Goal: Information Seeking & Learning: Learn about a topic

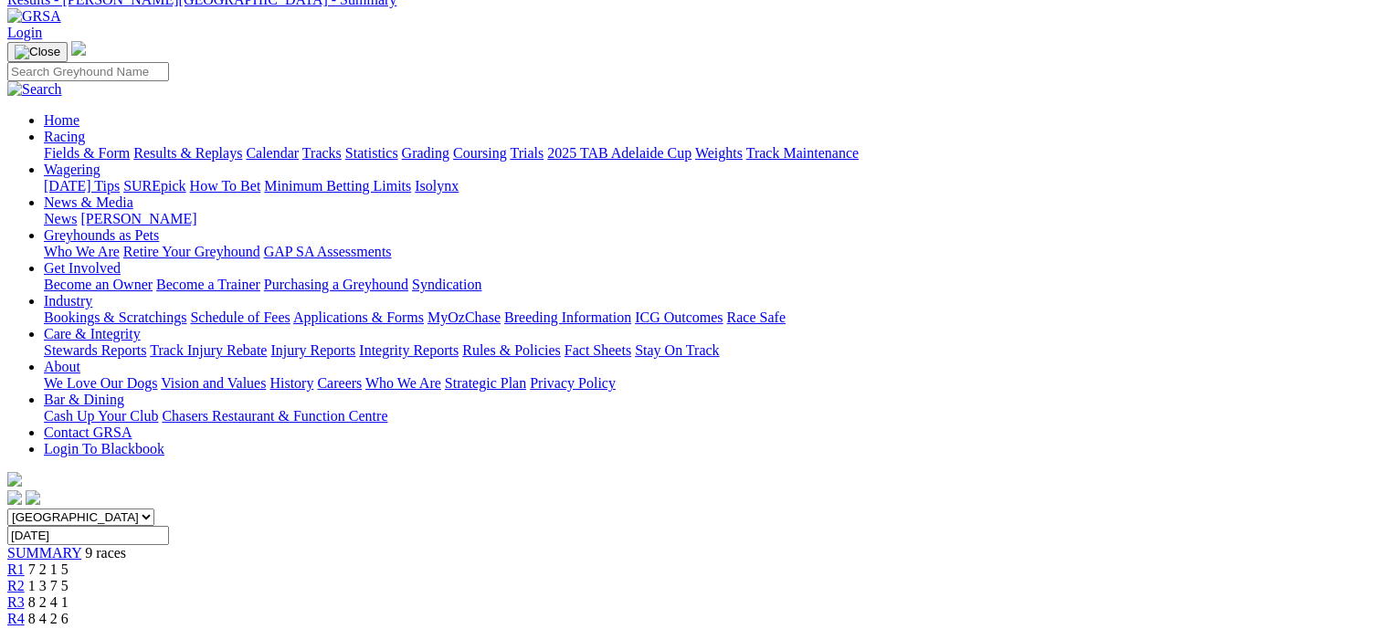
scroll to position [274, 0]
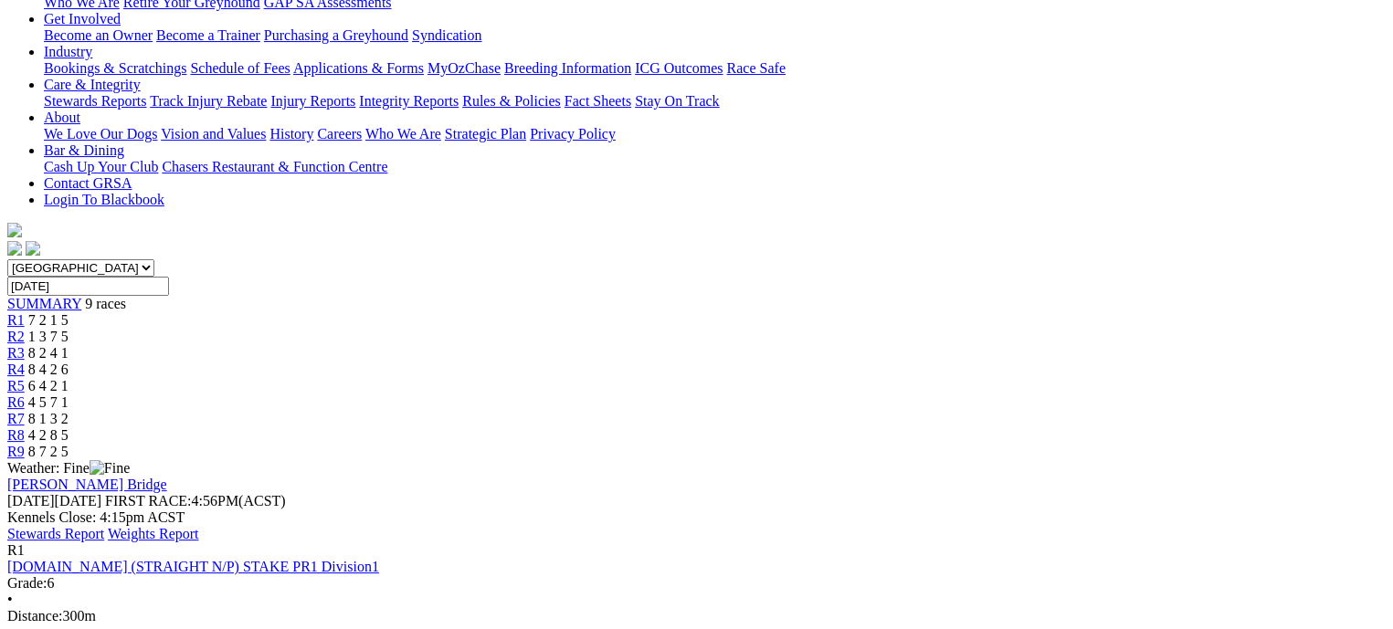
scroll to position [457, 0]
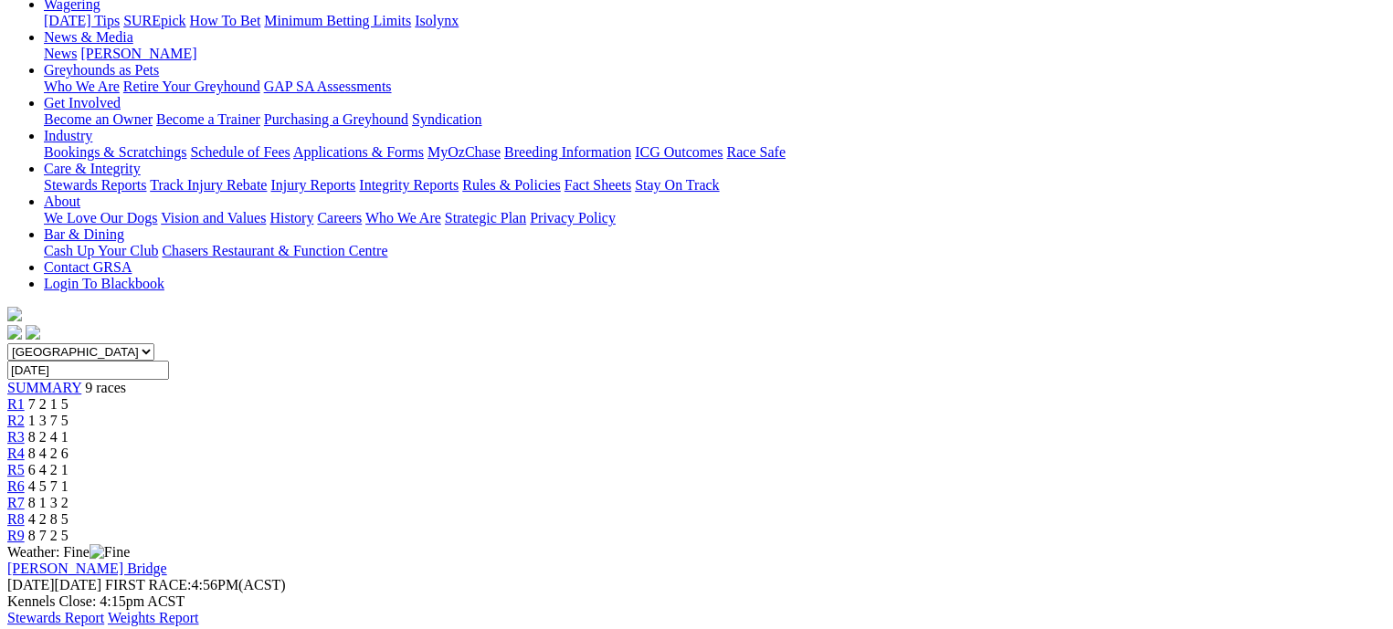
scroll to position [274, 0]
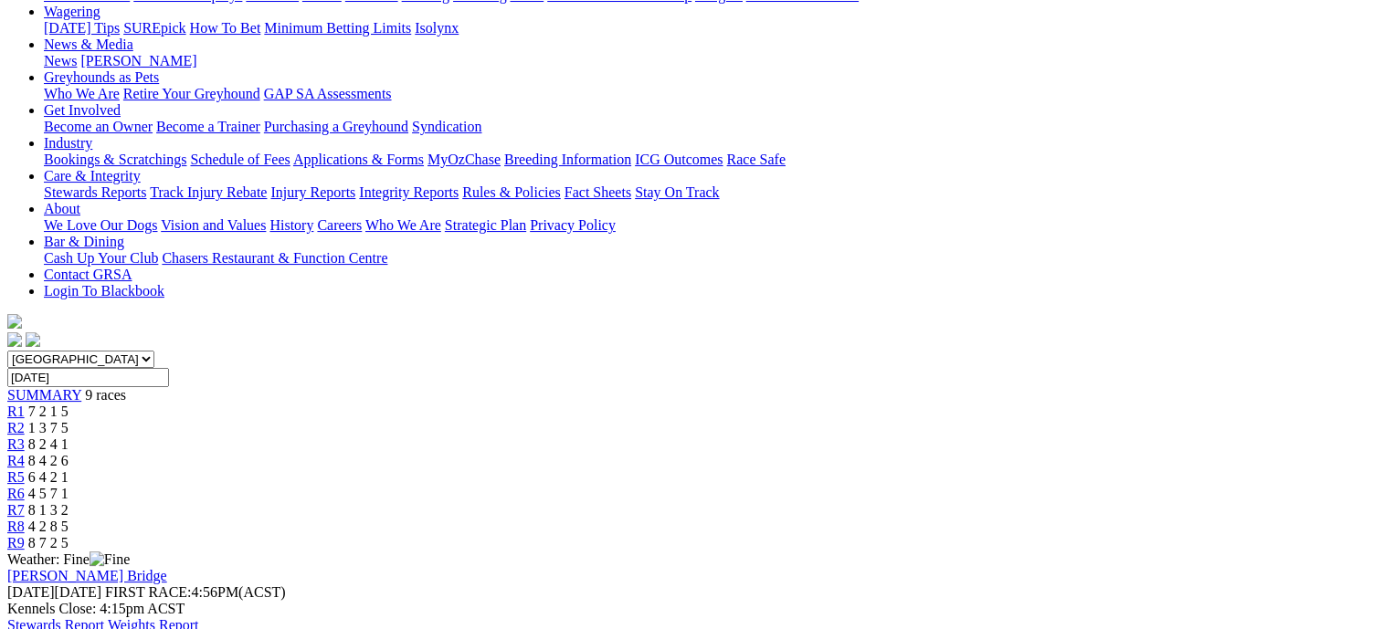
scroll to position [274, 0]
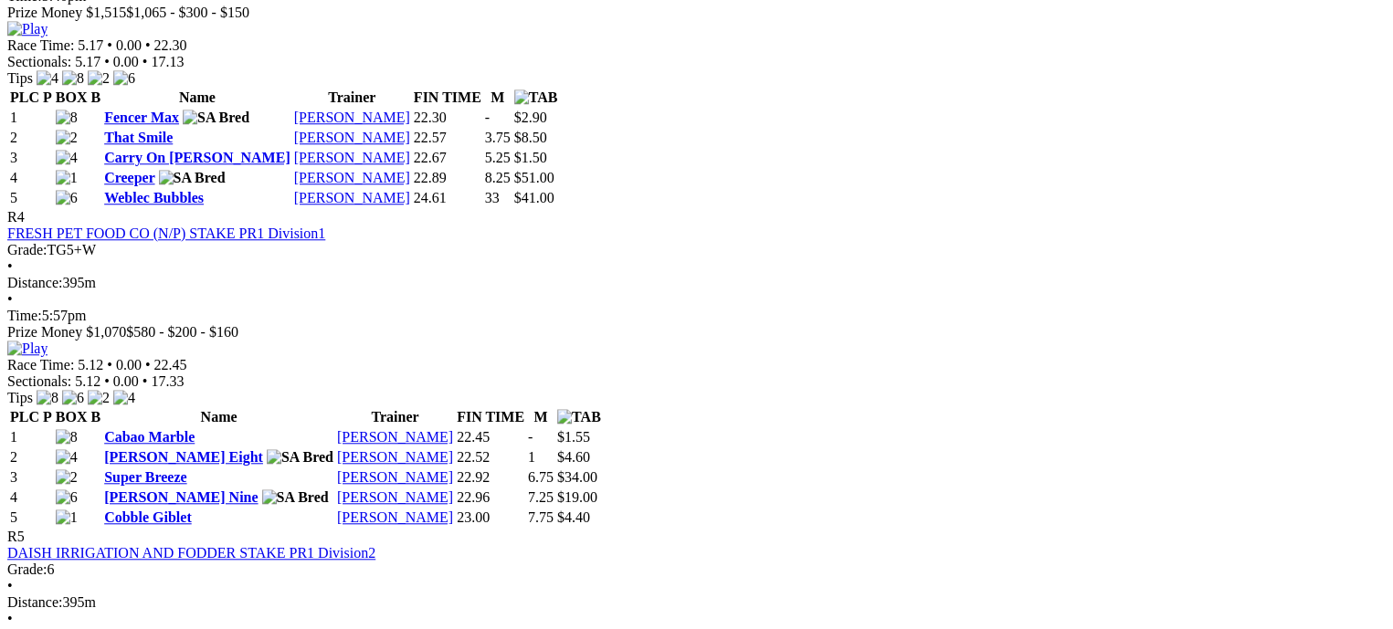
scroll to position [1644, 0]
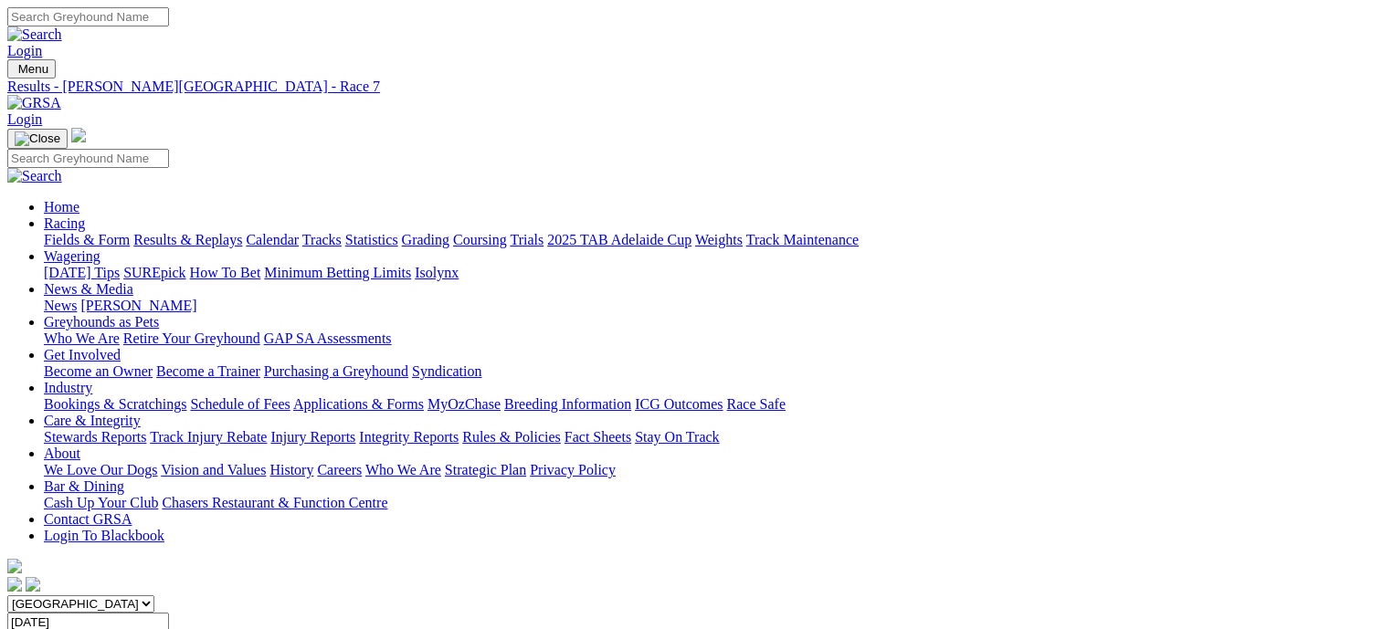
click at [154, 596] on select "South Australia New South Wales Northern Territory Queensland Tasmania Victoria…" at bounding box center [80, 604] width 147 height 17
select select "[GEOGRAPHIC_DATA]"
click at [124, 596] on select "South Australia New South Wales Northern Territory Queensland Tasmania Victoria…" at bounding box center [80, 604] width 147 height 17
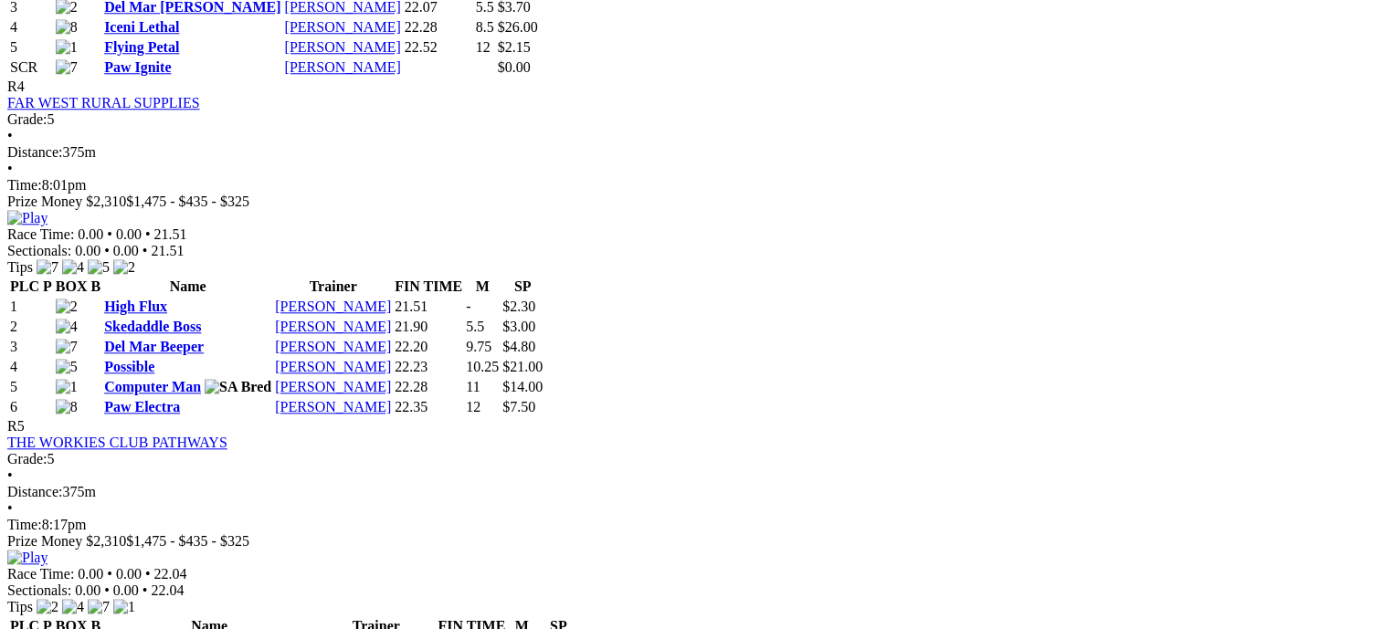
scroll to position [1919, 0]
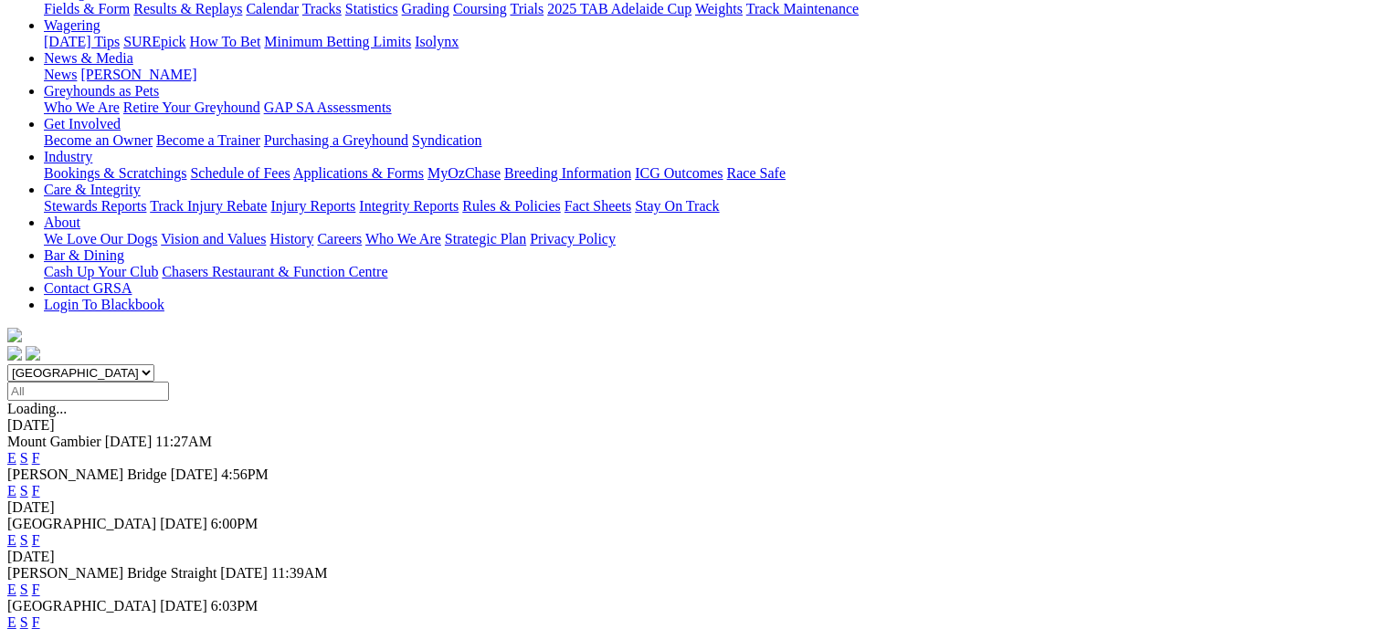
scroll to position [274, 0]
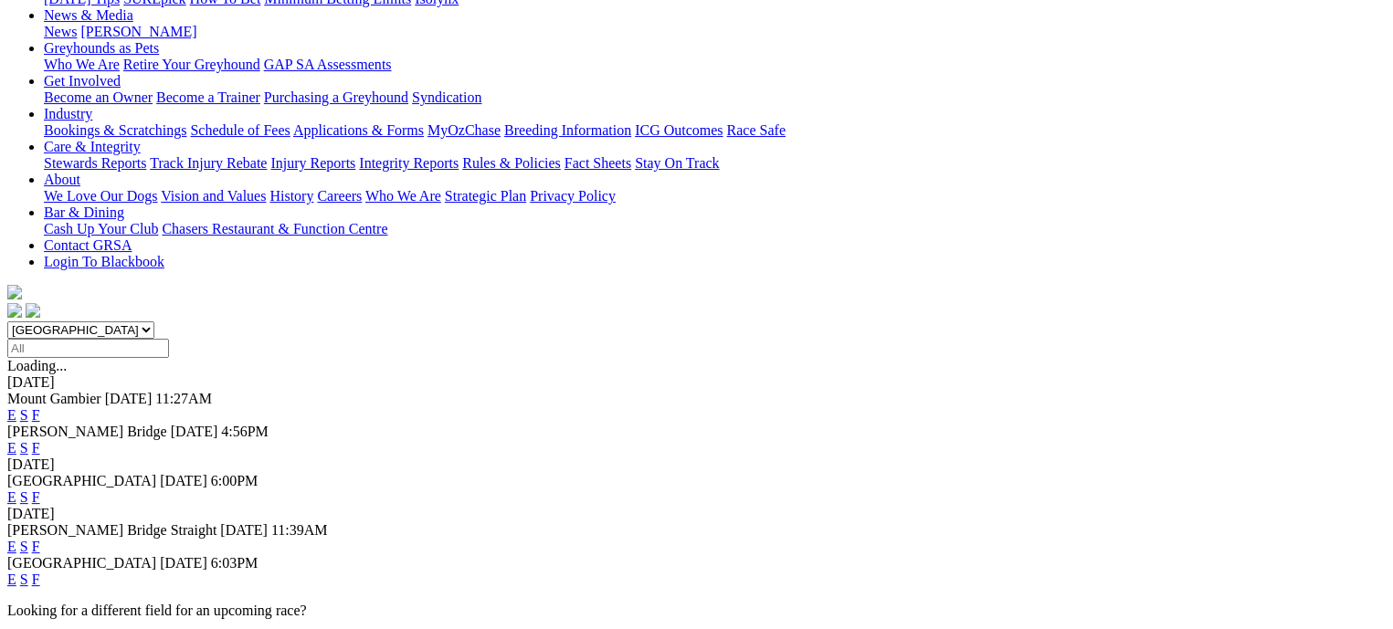
click at [40, 490] on link "F" at bounding box center [36, 498] width 8 height 16
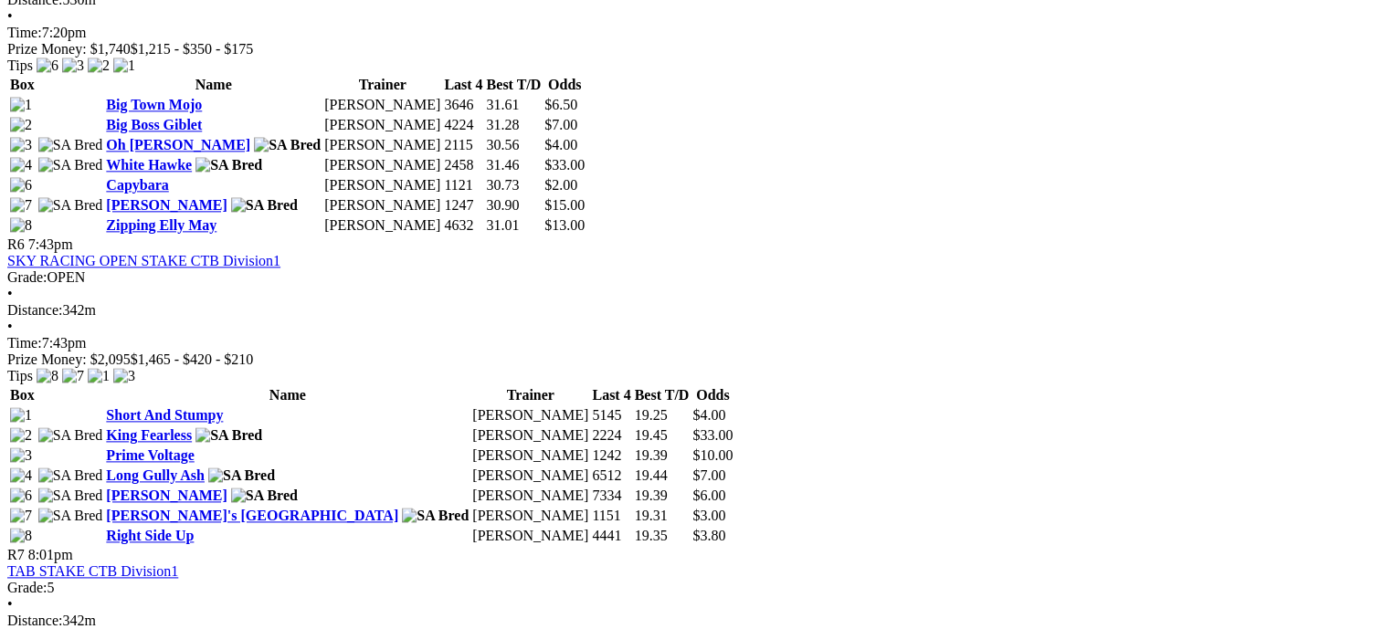
scroll to position [2375, 0]
